Goal: Check status: Check status

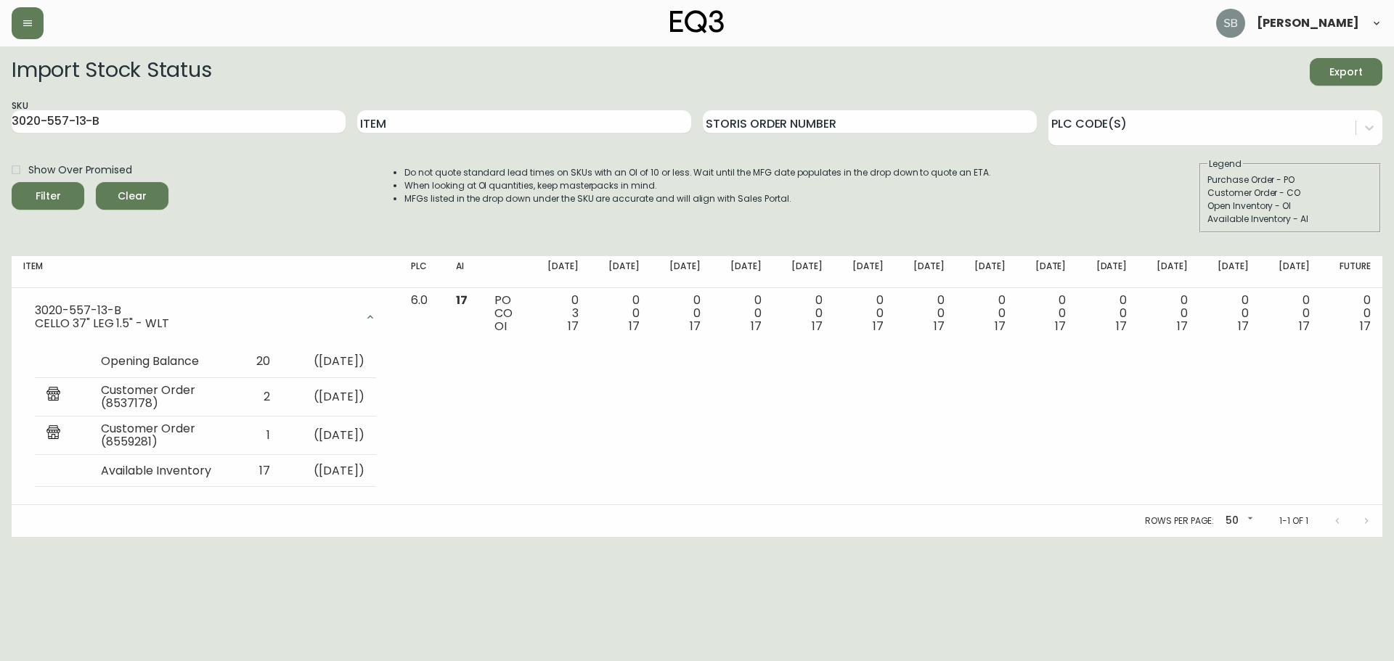
drag, startPoint x: 125, startPoint y: 121, endPoint x: -60, endPoint y: 119, distance: 185.1
click at [0, 119] on html "[PERSON_NAME] Import Stock Status Export SKU 3020-557-13-B Item Storis Order Nu…" at bounding box center [697, 268] width 1394 height 537
click at [12, 182] on button "Filter" at bounding box center [48, 196] width 73 height 28
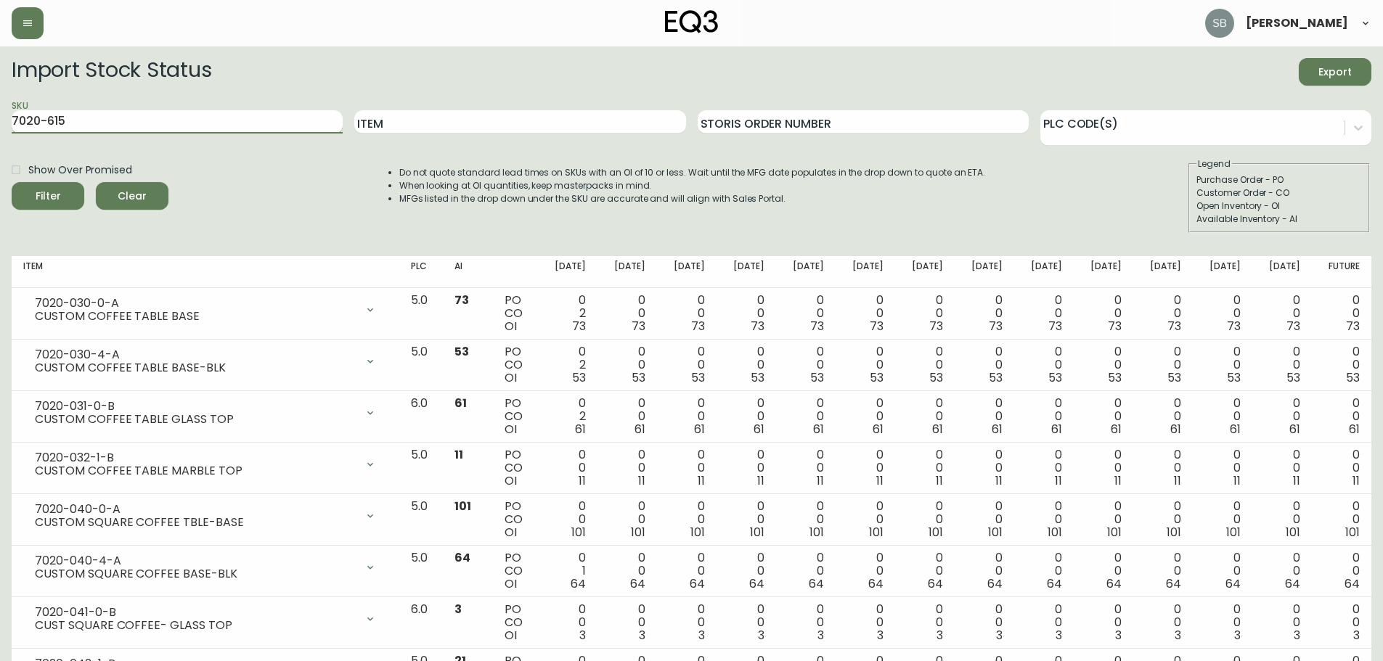
click at [12, 182] on button "Filter" at bounding box center [48, 196] width 73 height 28
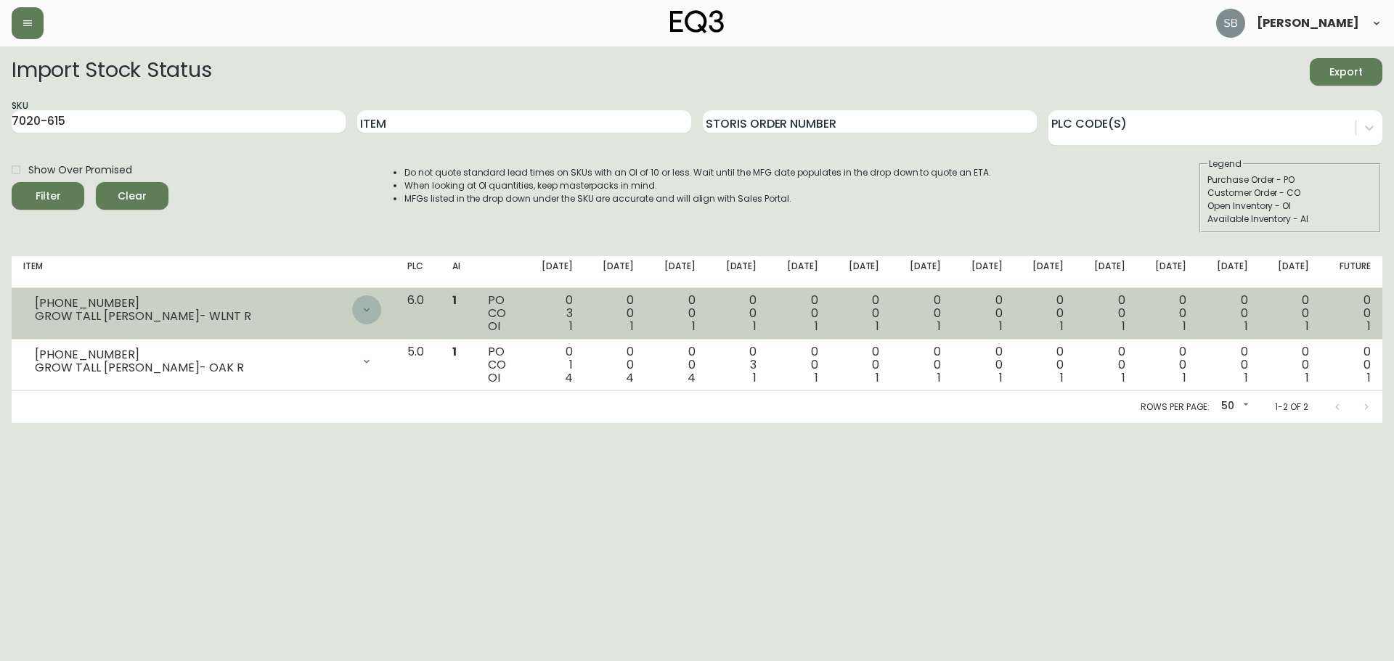
click at [372, 306] on icon at bounding box center [367, 310] width 12 height 12
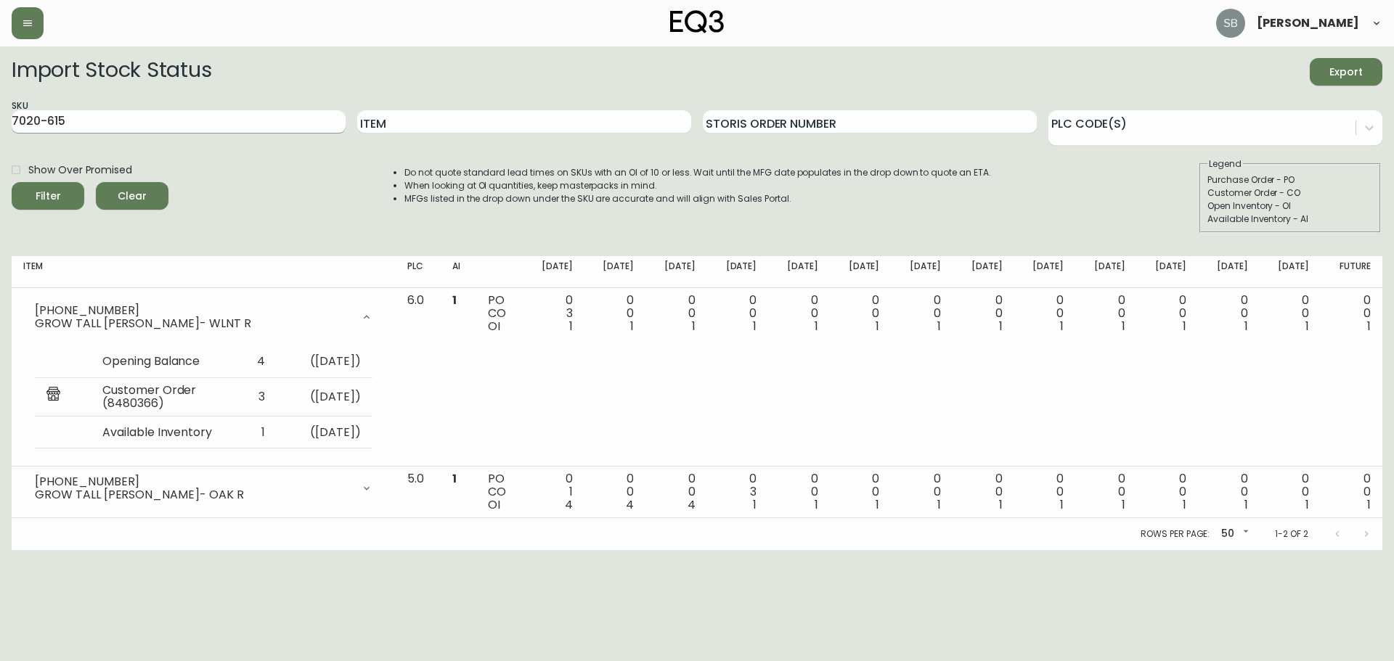
click at [176, 115] on input "7020-615" at bounding box center [179, 121] width 334 height 23
click at [12, 182] on button "Filter" at bounding box center [48, 196] width 73 height 28
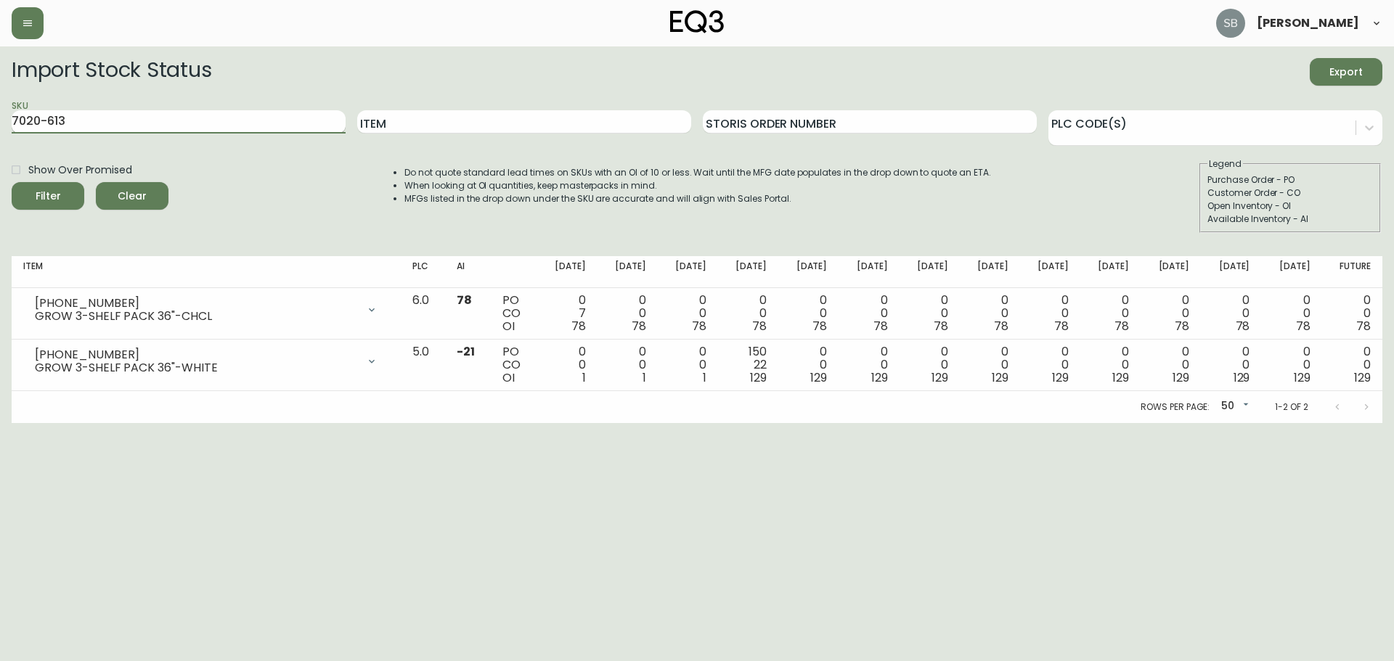
type input "7020-613"
click at [12, 182] on button "Filter" at bounding box center [48, 196] width 73 height 28
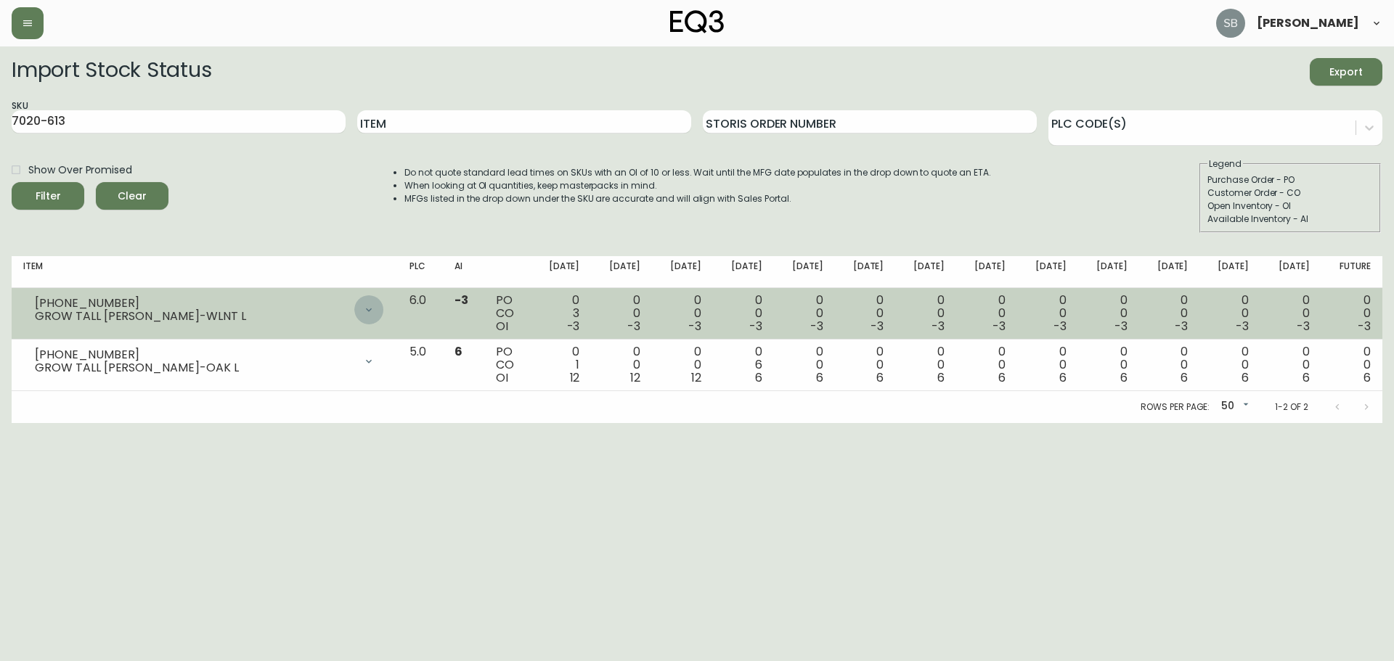
click at [375, 310] on icon at bounding box center [369, 310] width 12 height 12
